Goal: Task Accomplishment & Management: Manage account settings

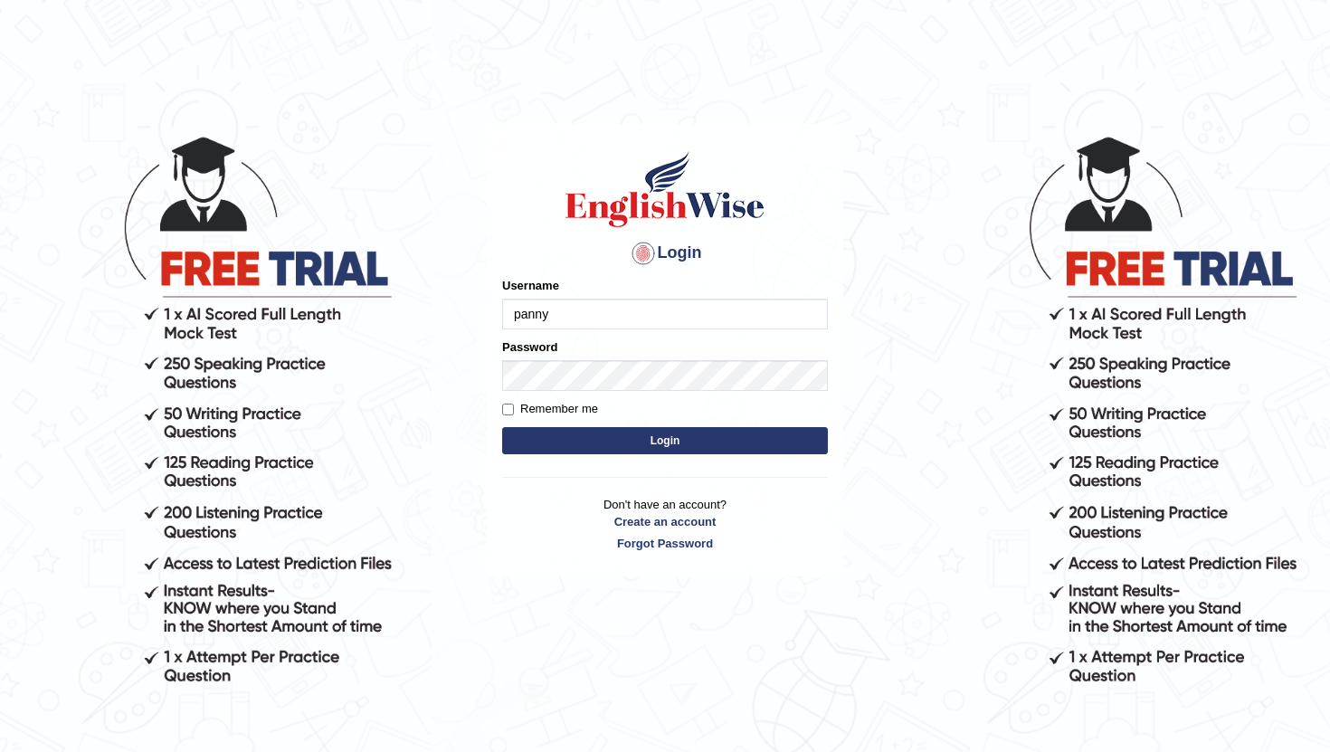
type input "panny"
click at [522, 410] on label "Remember me" at bounding box center [550, 409] width 96 height 18
click at [514, 410] on input "Remember me" at bounding box center [508, 410] width 12 height 12
checkbox input "true"
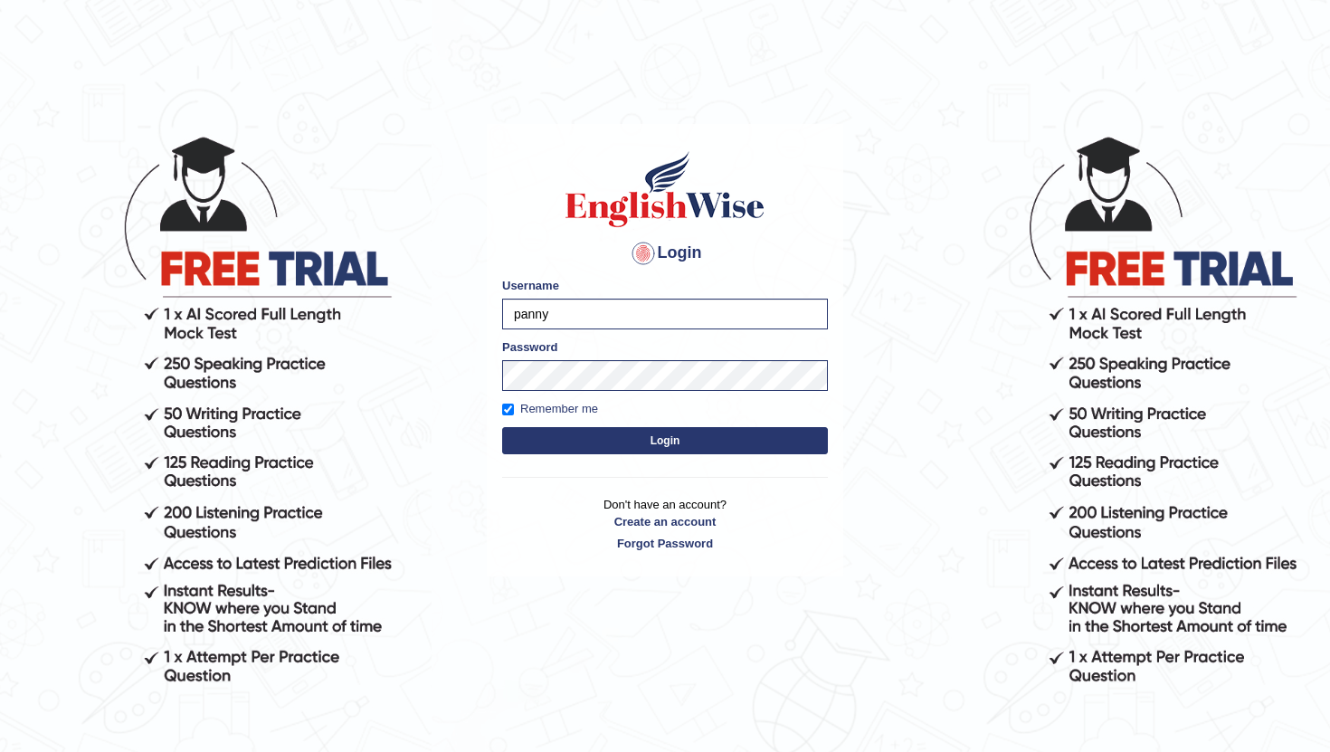
click at [593, 439] on button "Login" at bounding box center [665, 440] width 326 height 27
